Goal: Transaction & Acquisition: Purchase product/service

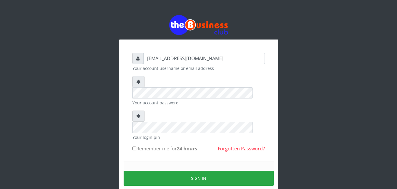
type input "[EMAIL_ADDRESS][DOMAIN_NAME]"
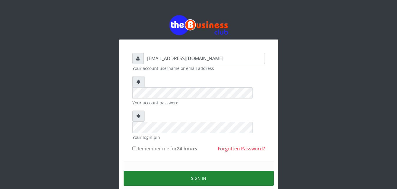
click at [203, 170] on button "Sign in" at bounding box center [199, 177] width 150 height 15
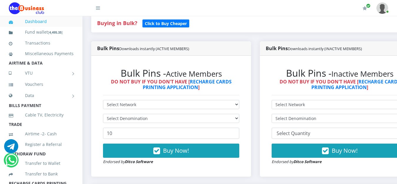
scroll to position [128, 0]
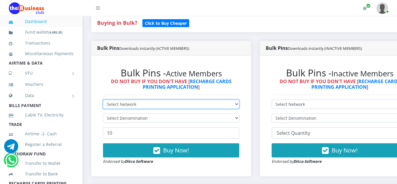
click at [239, 104] on select "Select Network MTN Globacom 9Mobile Airtel" at bounding box center [171, 103] width 136 height 9
select select "Airtel"
click at [103, 101] on select "Select Network MTN Globacom 9Mobile Airtel" at bounding box center [171, 103] width 136 height 9
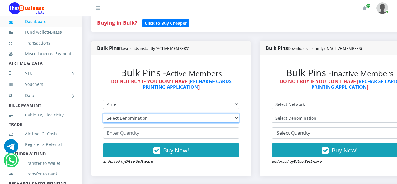
click at [161, 118] on select "Select Denomination Airtel NGN100 - ₦96.38 Airtel NGN200 - ₦192.76 Airtel NGN50…" at bounding box center [171, 117] width 136 height 9
select select "192.76-200"
click at [103, 114] on select "Select Denomination Airtel NGN100 - ₦96.38 Airtel NGN200 - ₦192.76 Airtel NGN50…" at bounding box center [171, 117] width 136 height 9
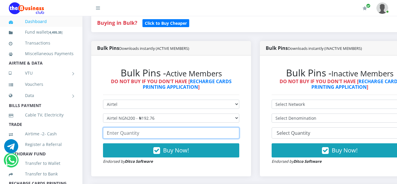
click at [150, 134] on input "number" at bounding box center [171, 132] width 136 height 11
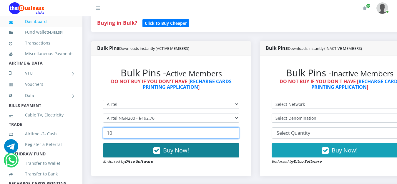
type input "10"
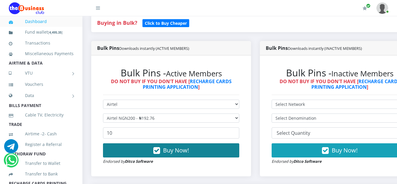
click at [178, 154] on span "Buy Now!" at bounding box center [176, 150] width 26 height 8
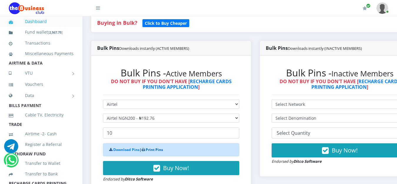
click at [156, 152] on link "Print Pins" at bounding box center [154, 149] width 17 height 5
